Goal: Find specific page/section: Find specific page/section

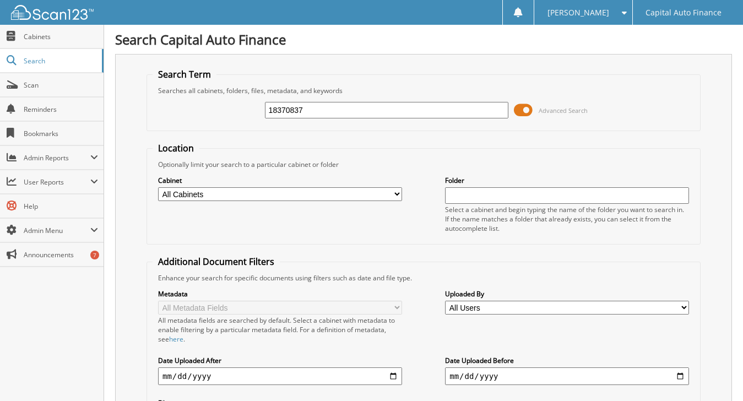
drag, startPoint x: 333, startPoint y: 110, endPoint x: 248, endPoint y: 107, distance: 85.4
click at [248, 107] on div "18370837 Advanced Search" at bounding box center [424, 110] width 542 height 30
type input "18399467"
click at [529, 108] on span at bounding box center [523, 110] width 19 height 17
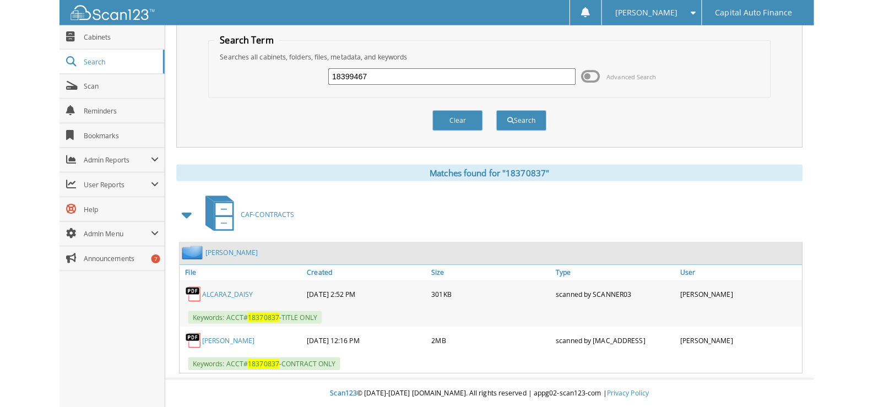
scroll to position [29, 0]
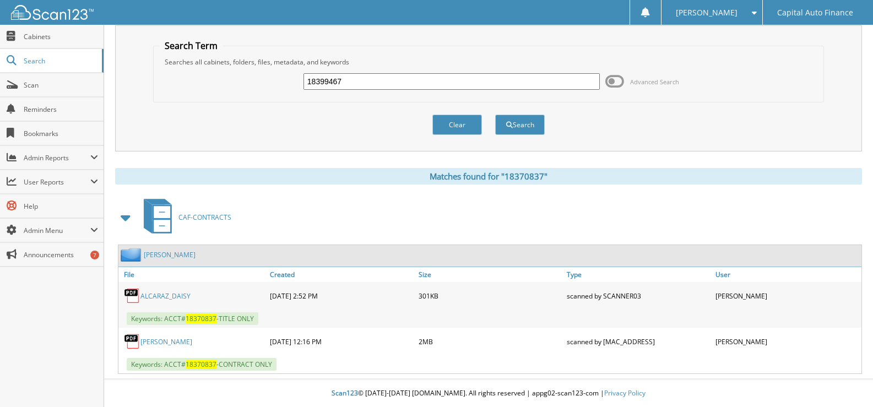
click at [617, 78] on span at bounding box center [614, 81] width 19 height 17
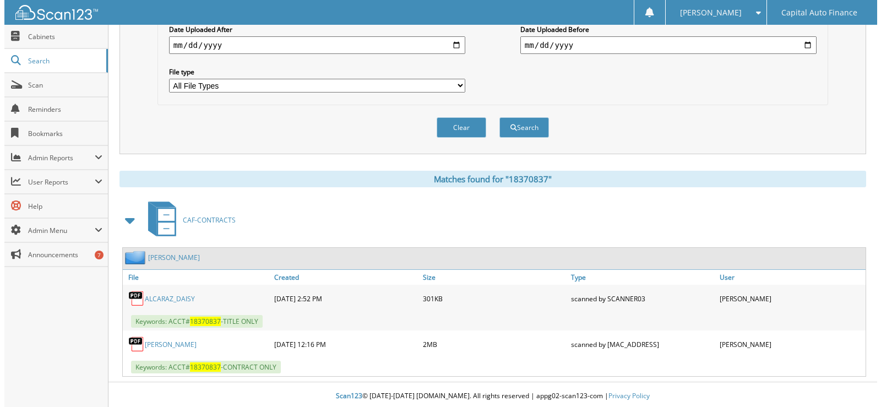
scroll to position [0, 0]
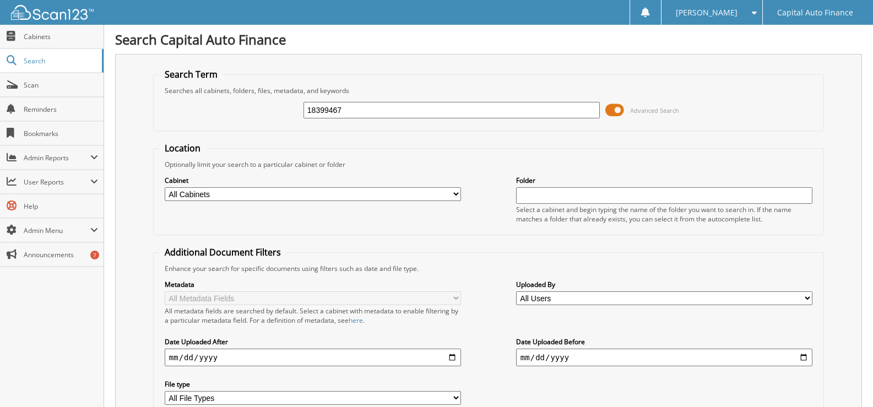
click at [608, 108] on span at bounding box center [614, 110] width 19 height 17
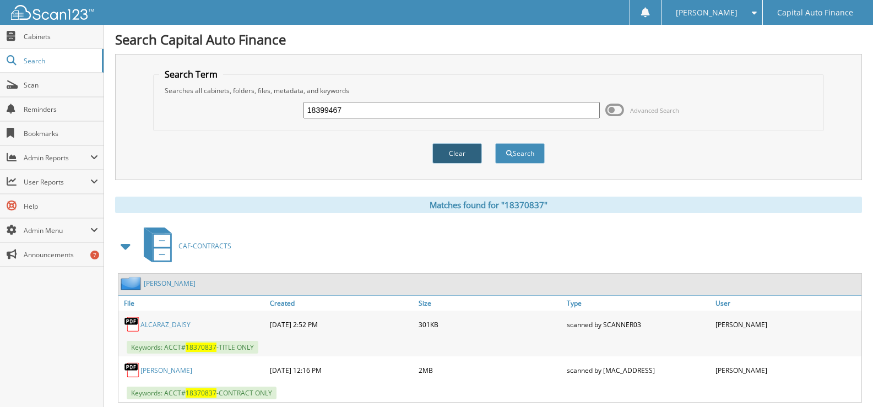
click at [459, 153] on button "Clear" at bounding box center [457, 153] width 50 height 20
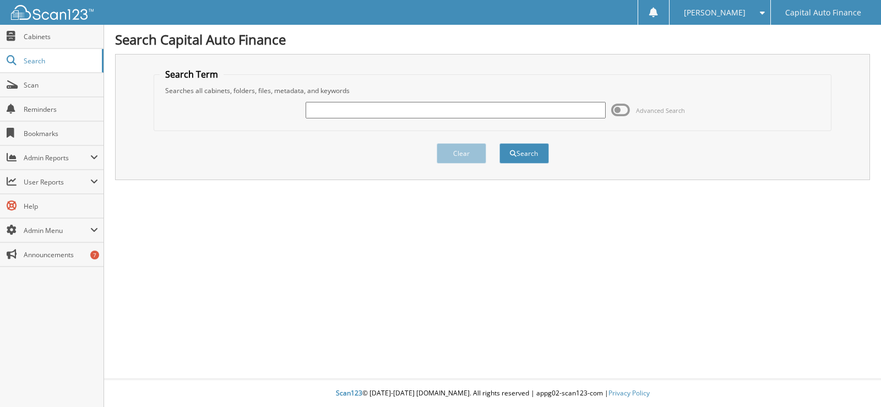
click at [345, 110] on input "text" at bounding box center [456, 110] width 300 height 17
type input "18399467"
click at [527, 159] on button "Search" at bounding box center [525, 153] width 50 height 20
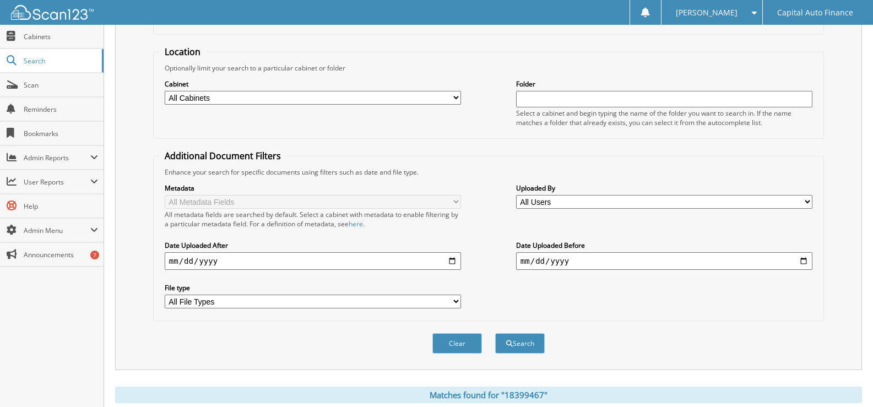
scroll to position [209, 0]
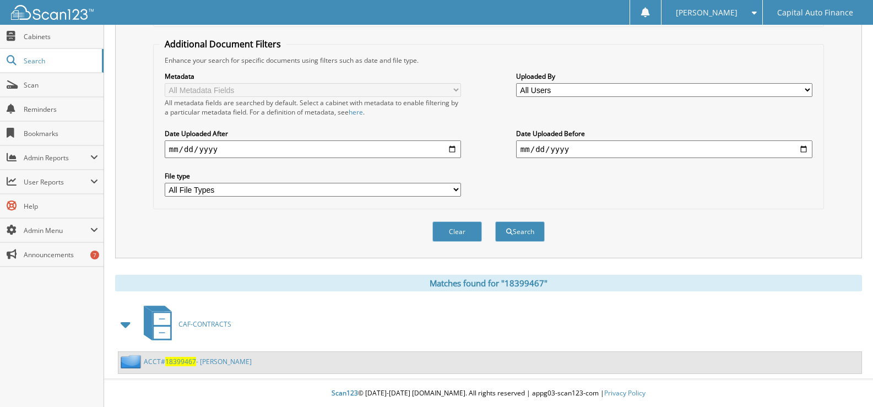
click at [224, 361] on link "ACCT# 18399467 - [PERSON_NAME]" at bounding box center [198, 361] width 108 height 9
